Goal: Use online tool/utility: Use online tool/utility

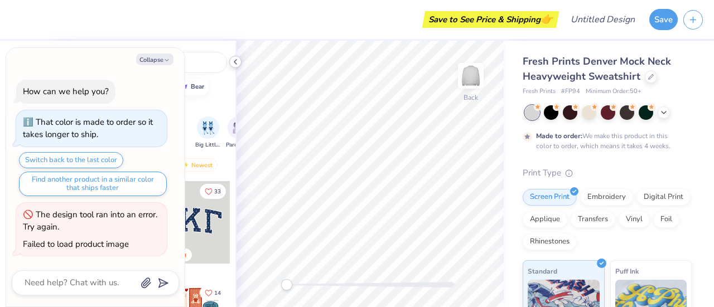
click at [236, 62] on icon at bounding box center [235, 61] width 9 height 9
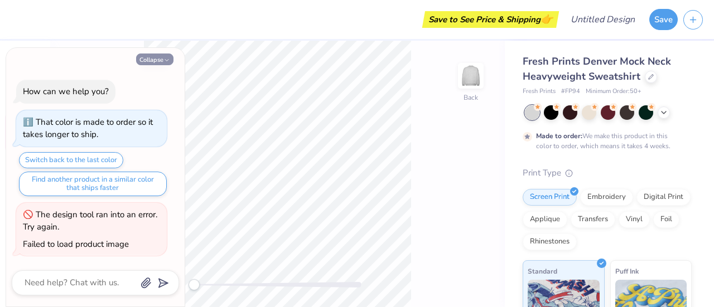
click at [158, 59] on button "Collapse" at bounding box center [154, 60] width 37 height 12
type textarea "x"
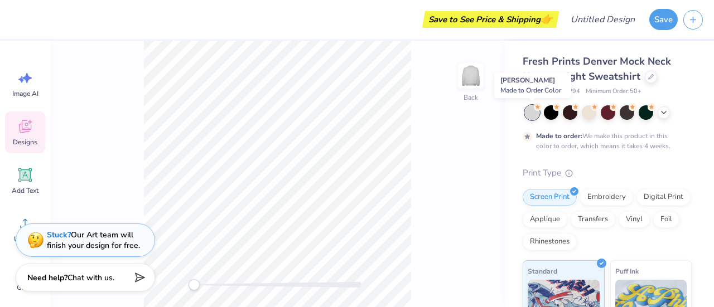
click at [529, 117] on div at bounding box center [532, 112] width 15 height 15
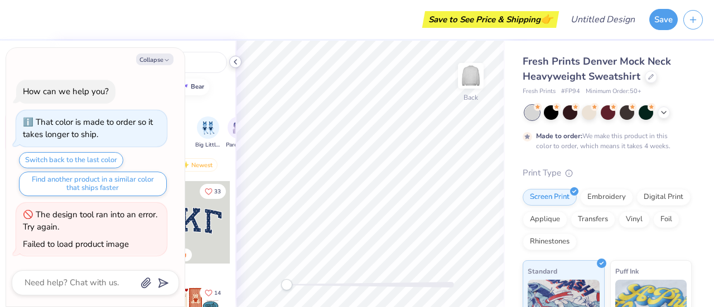
click at [236, 64] on polyline at bounding box center [235, 62] width 2 height 4
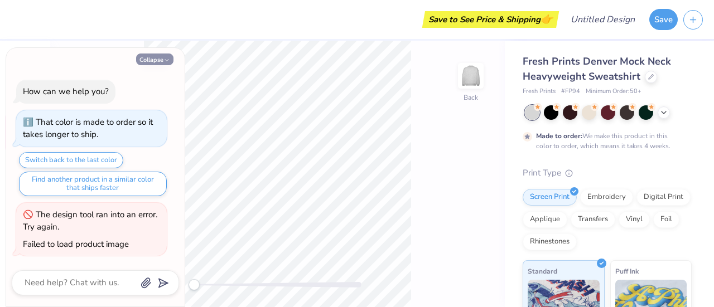
click at [164, 63] on icon "button" at bounding box center [166, 60] width 7 height 7
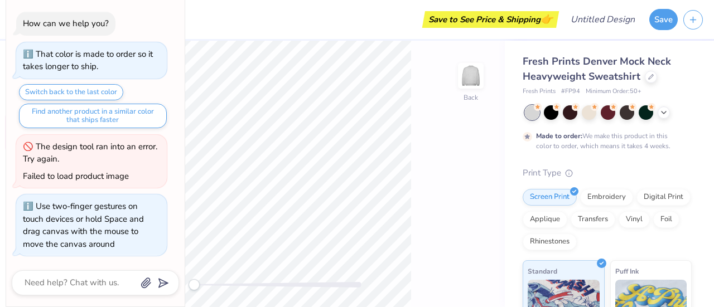
click at [191, 273] on div "Back" at bounding box center [277, 174] width 455 height 267
click at [473, 69] on img at bounding box center [471, 76] width 45 height 45
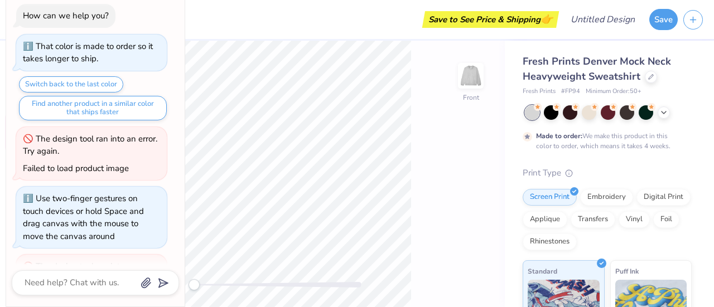
scroll to position [51, 0]
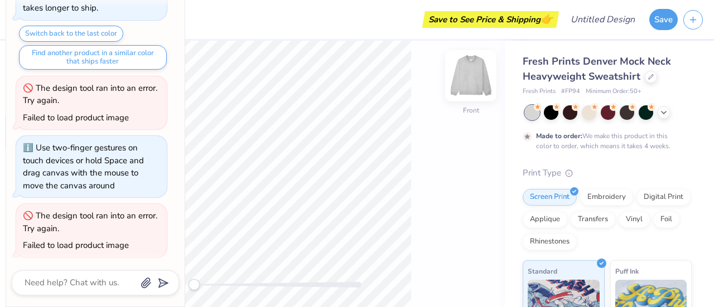
click at [473, 109] on div "Front" at bounding box center [471, 110] width 16 height 10
type textarea "x"
